Goal: Task Accomplishment & Management: Manage account settings

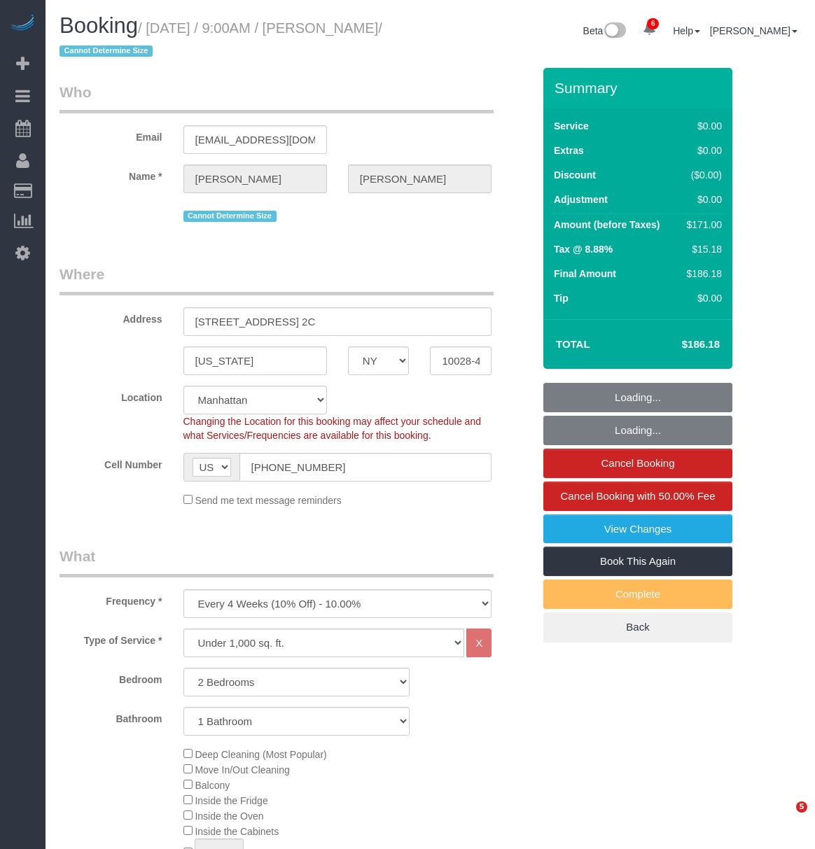
select select "NY"
select select "2"
select select "spot1"
select select "number:89"
select select "number:72"
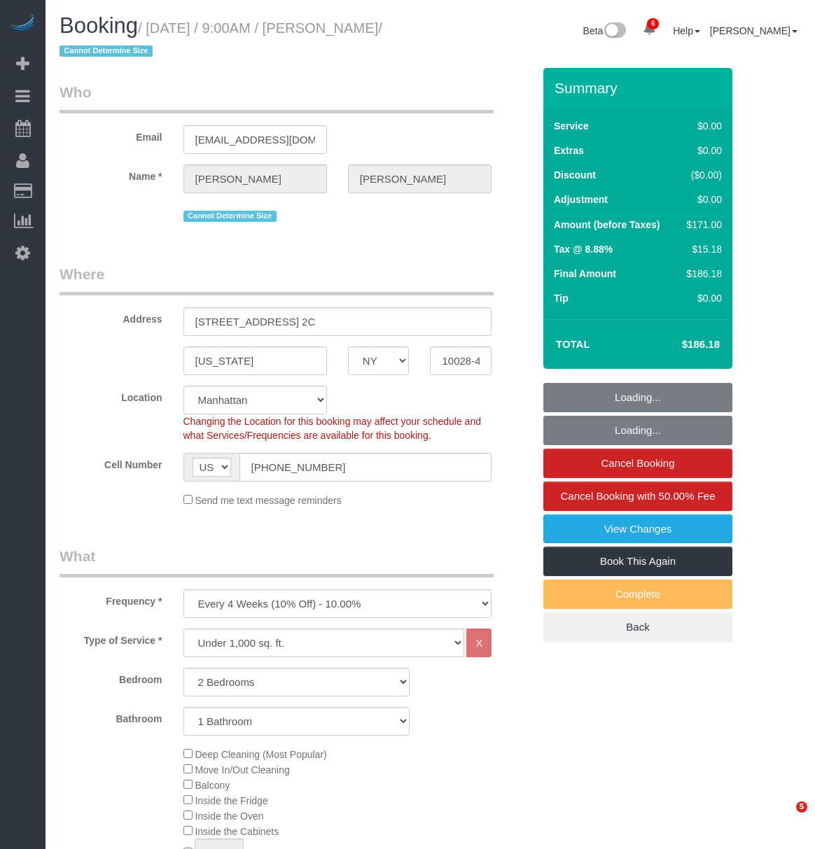
select select "number:15"
select select "number:5"
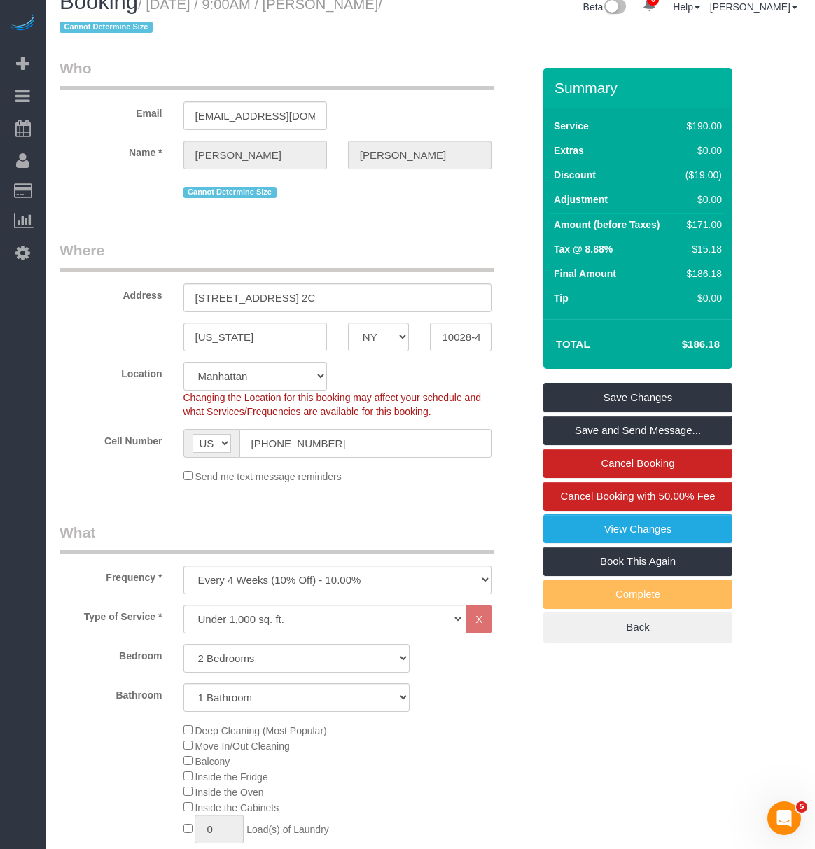
scroll to position [93, 0]
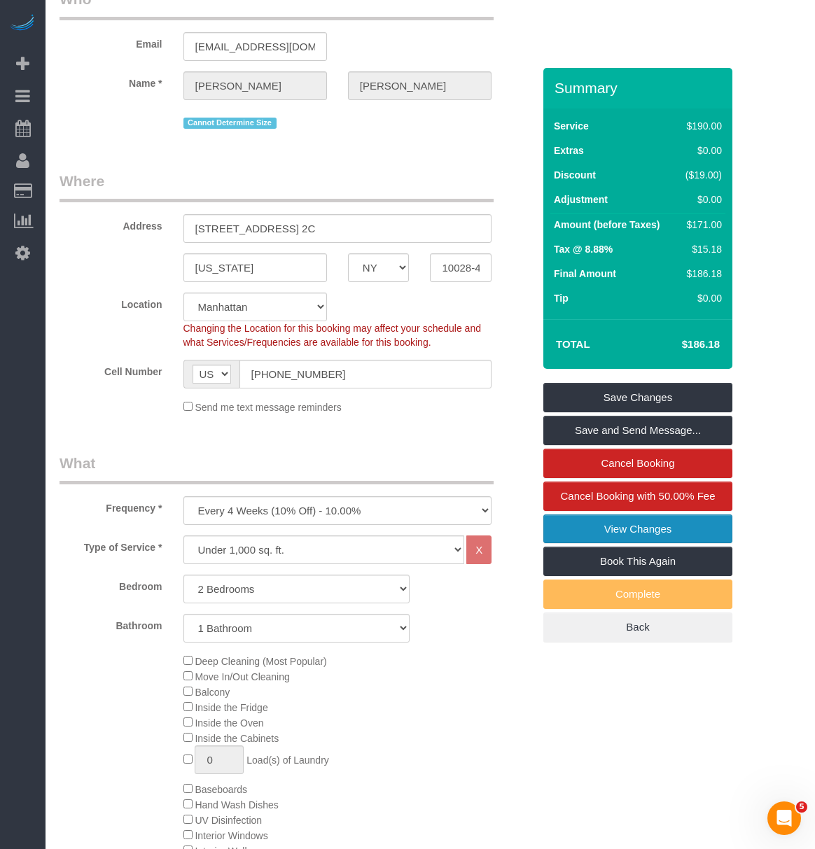
click at [670, 535] on link "View Changes" at bounding box center [637, 528] width 189 height 29
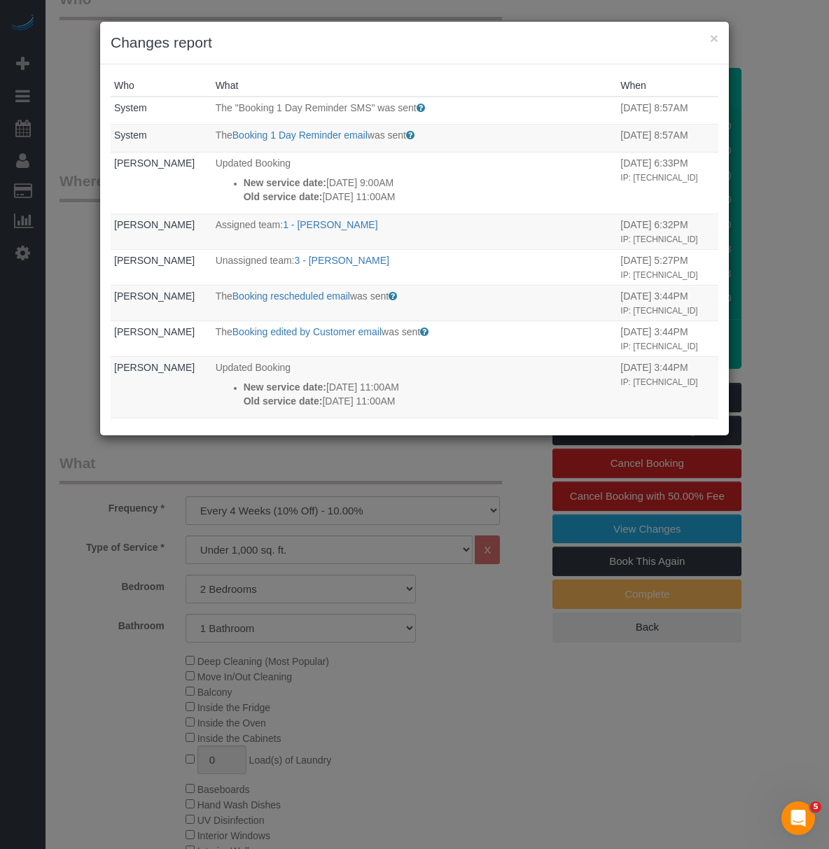
click at [706, 40] on h3 "Changes report" at bounding box center [415, 42] width 608 height 21
click at [706, 43] on h3 "Changes report" at bounding box center [415, 42] width 608 height 21
click at [710, 39] on button "×" at bounding box center [714, 38] width 8 height 15
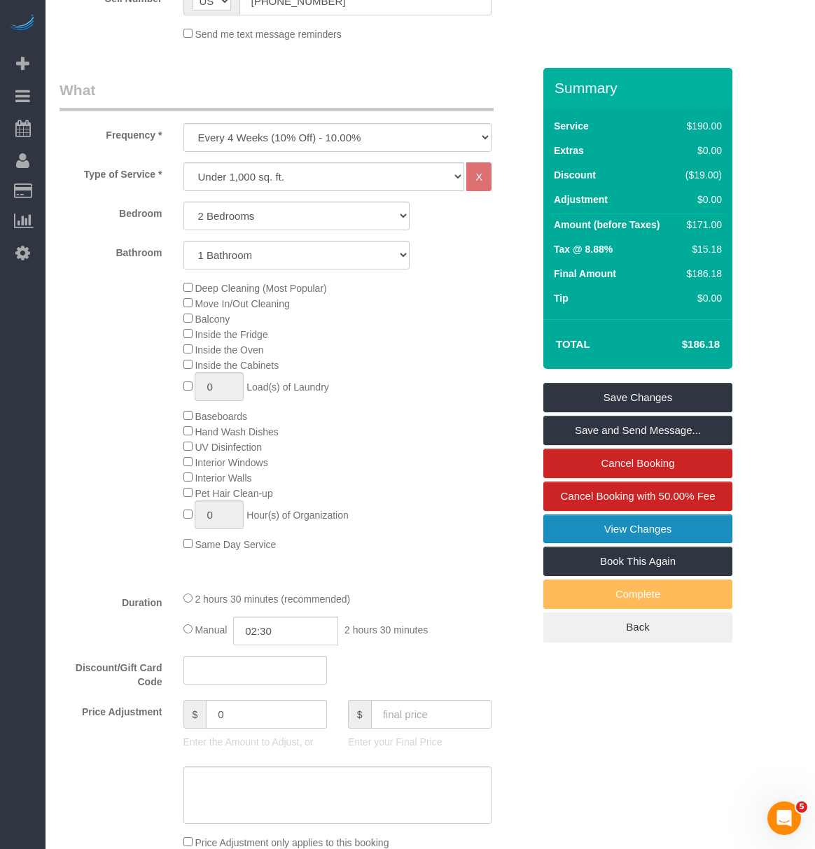
scroll to position [0, 0]
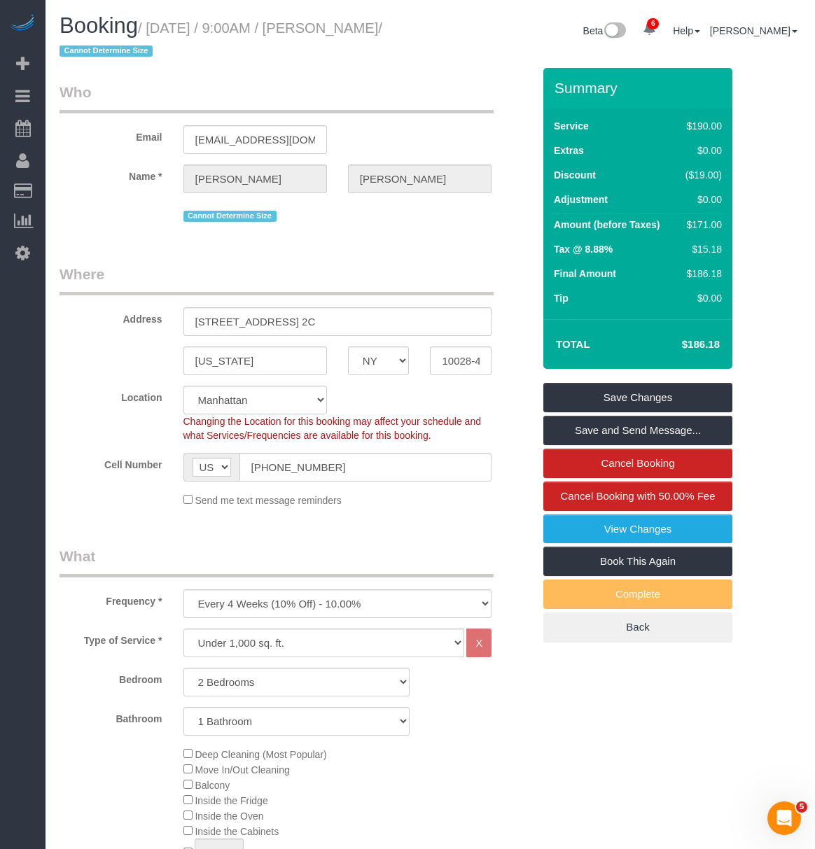
drag, startPoint x: 331, startPoint y: 23, endPoint x: 414, endPoint y: 25, distance: 83.3
click at [382, 25] on small "/ August 30, 2025 / 9:00AM / Maria Romero / Cannot Determine Size" at bounding box center [220, 39] width 323 height 39
copy small "Maria Romero"
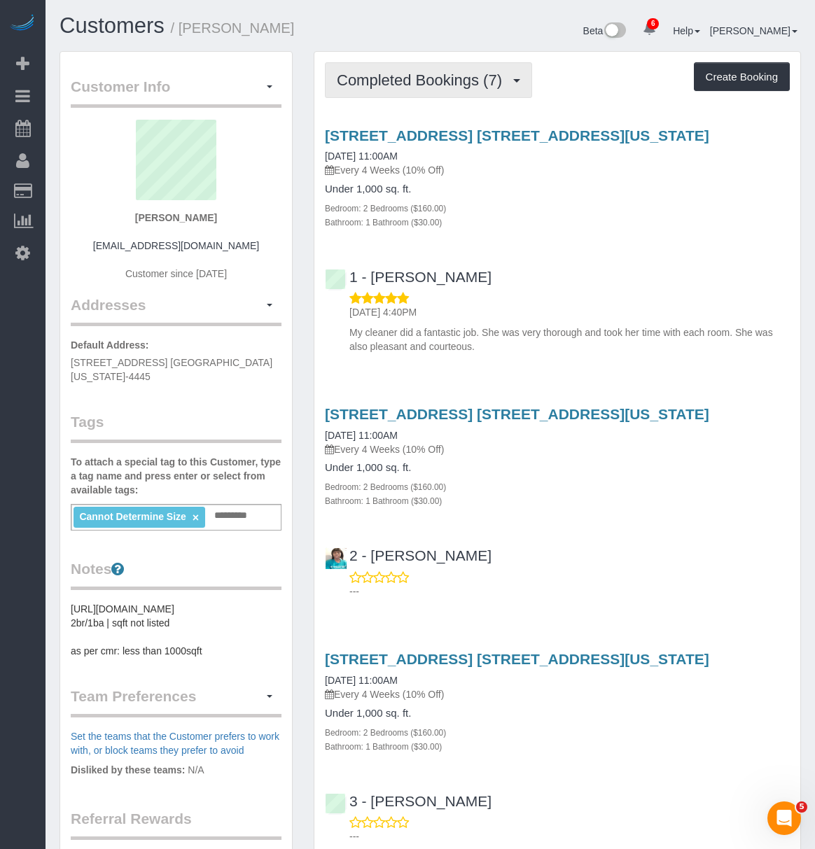
click at [451, 74] on span "Completed Bookings (7)" at bounding box center [423, 79] width 172 height 17
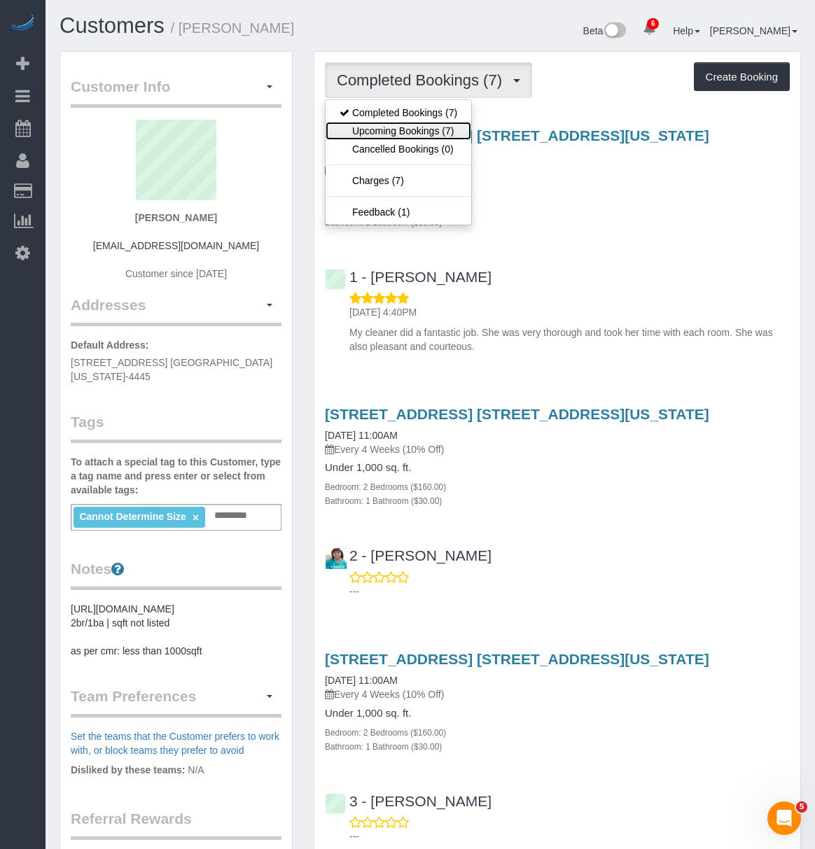
click at [430, 132] on link "Upcoming Bookings (7)" at bounding box center [398, 131] width 146 height 18
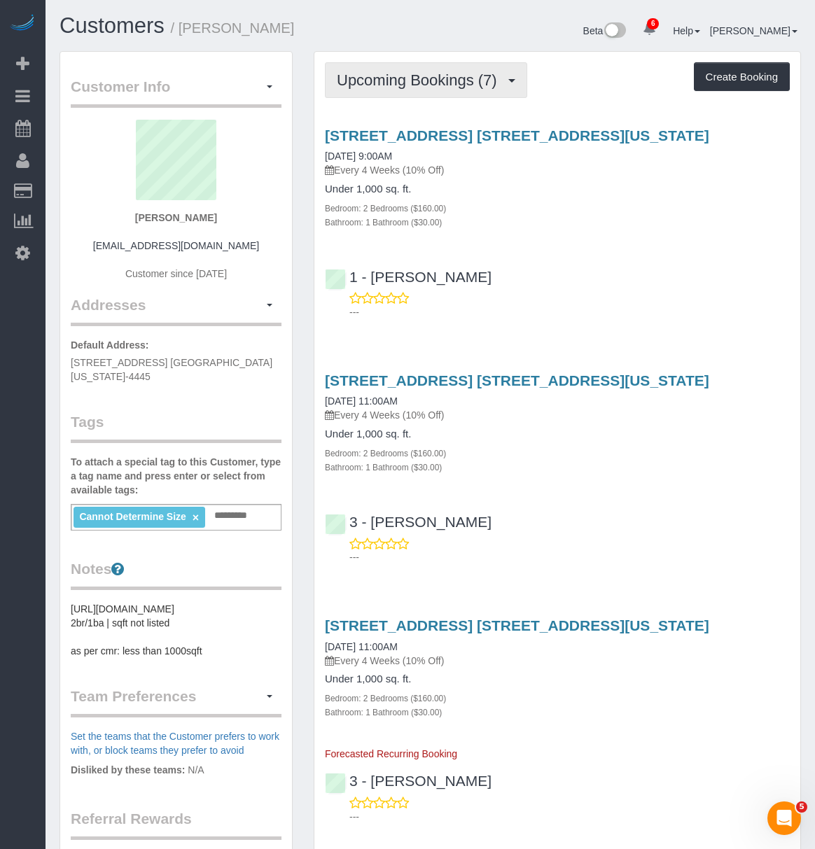
click at [493, 88] on button "Upcoming Bookings (7)" at bounding box center [426, 80] width 202 height 36
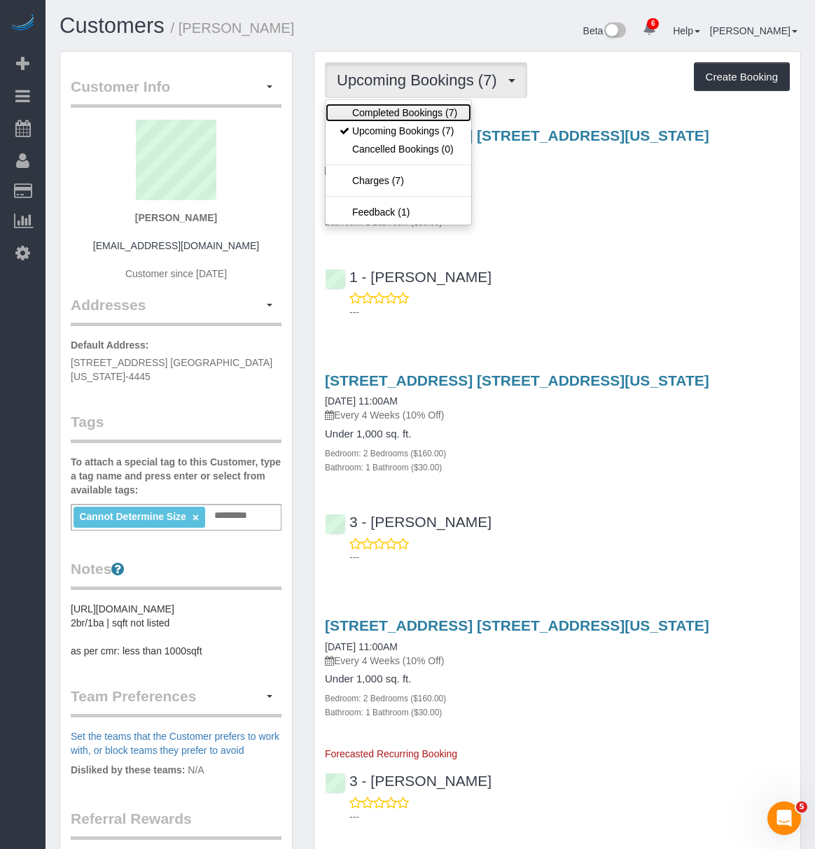
click at [443, 113] on link "Completed Bookings (7)" at bounding box center [398, 113] width 146 height 18
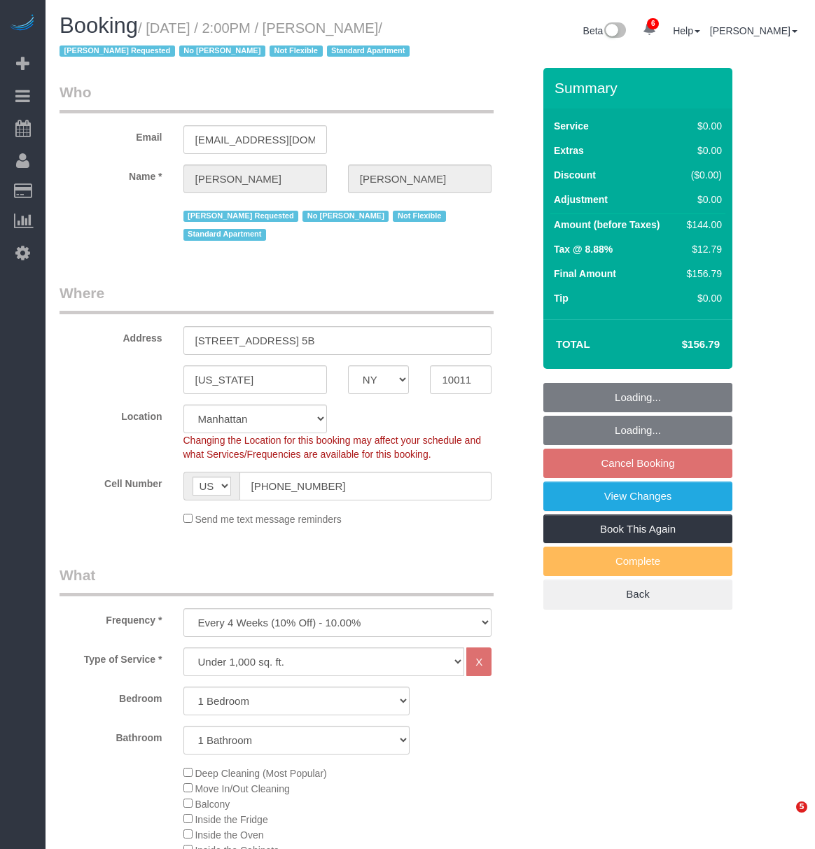
select select "NY"
select select "1"
select select "spot6"
select select "number:89"
select select "number:90"
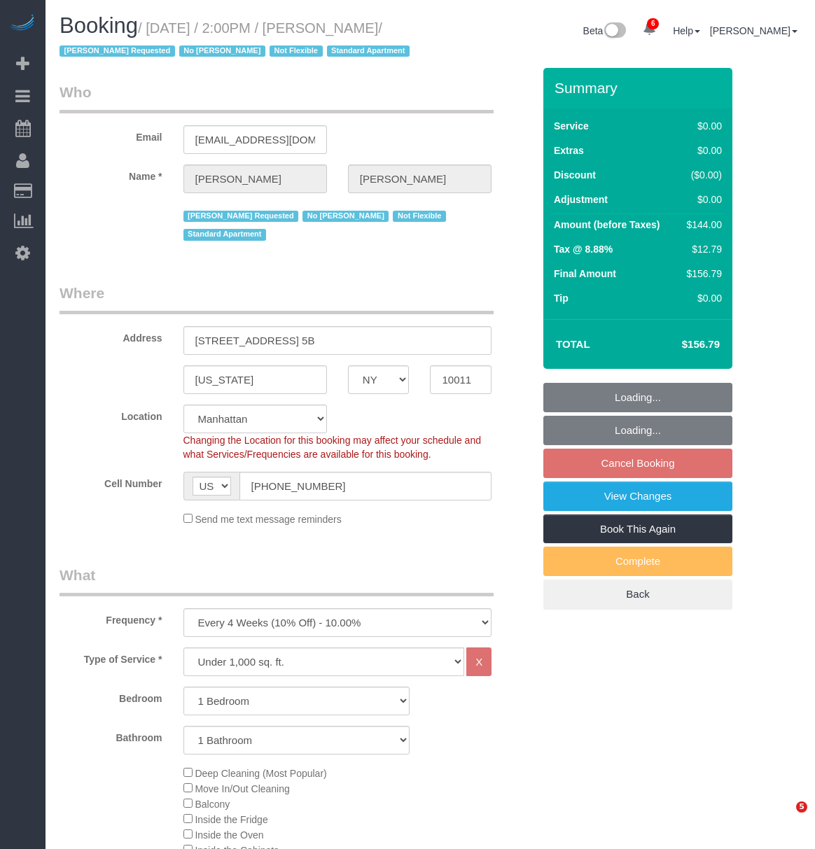
select select "number:15"
select select "number:7"
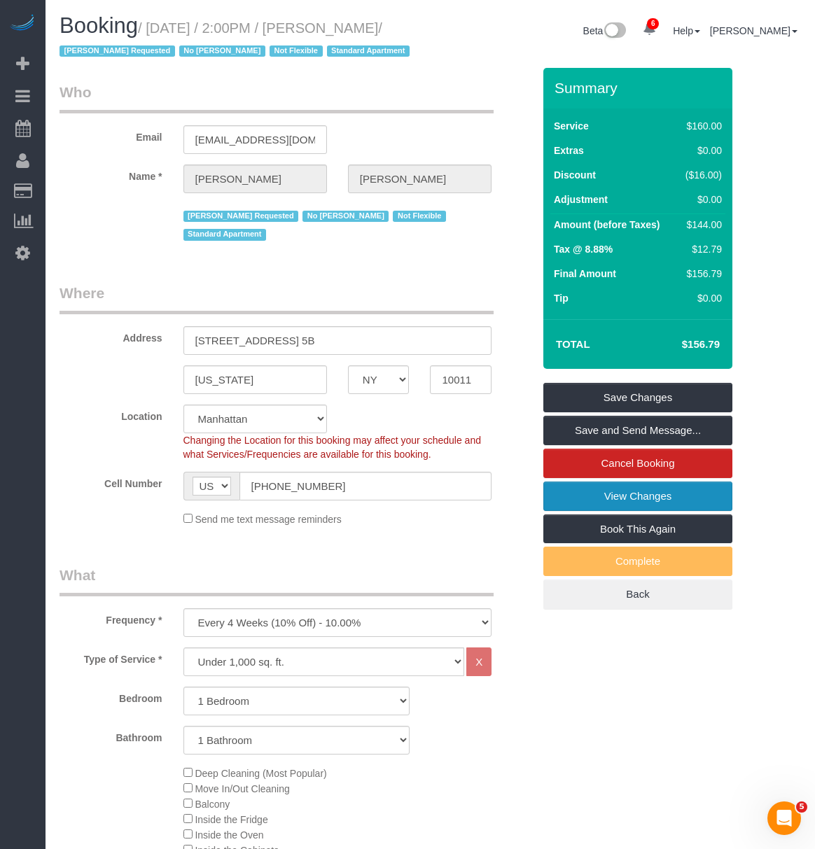
click at [664, 511] on link "View Changes" at bounding box center [637, 496] width 189 height 29
